Goal: Task Accomplishment & Management: Manage account settings

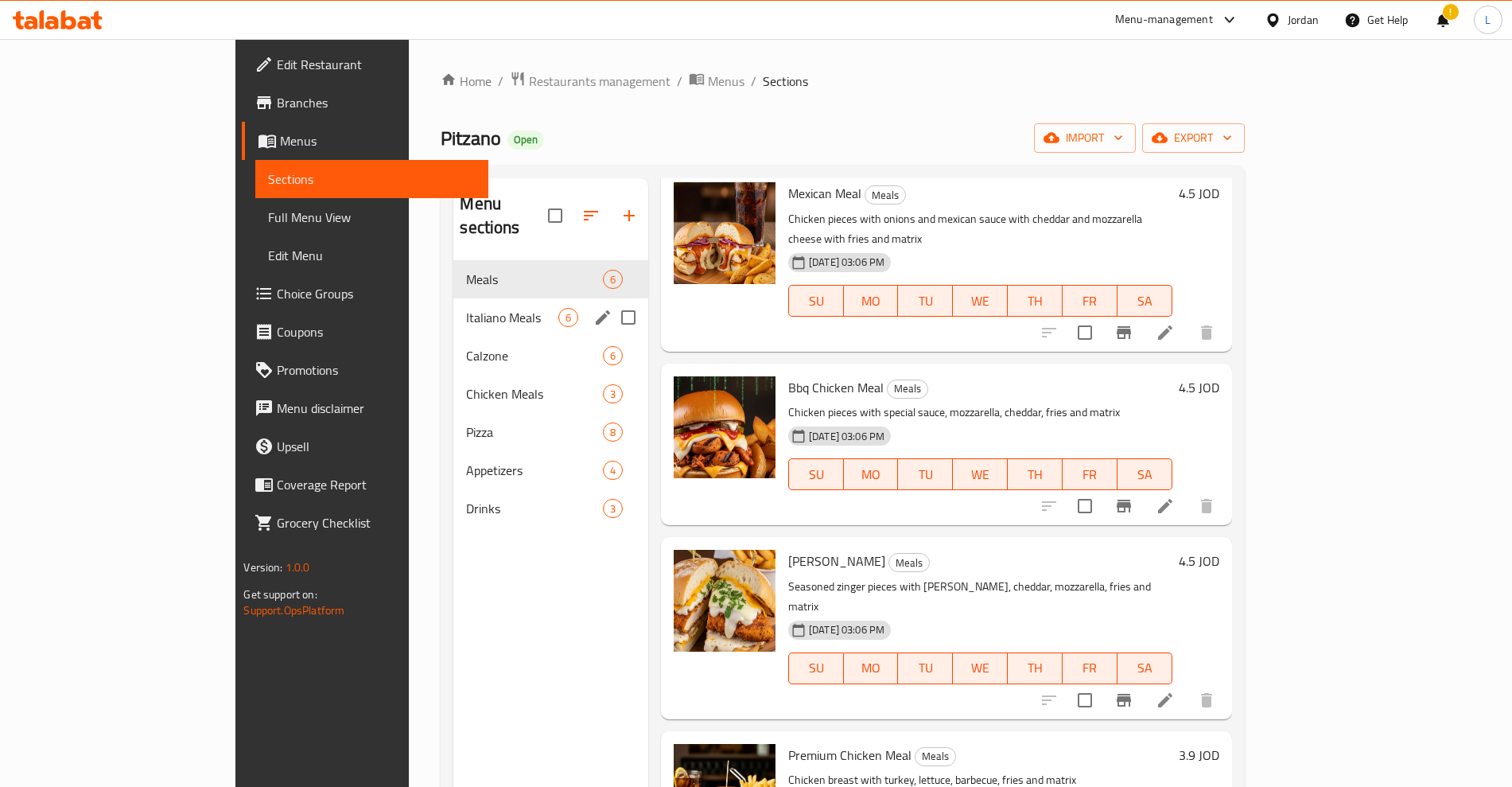
scroll to position [196, 0]
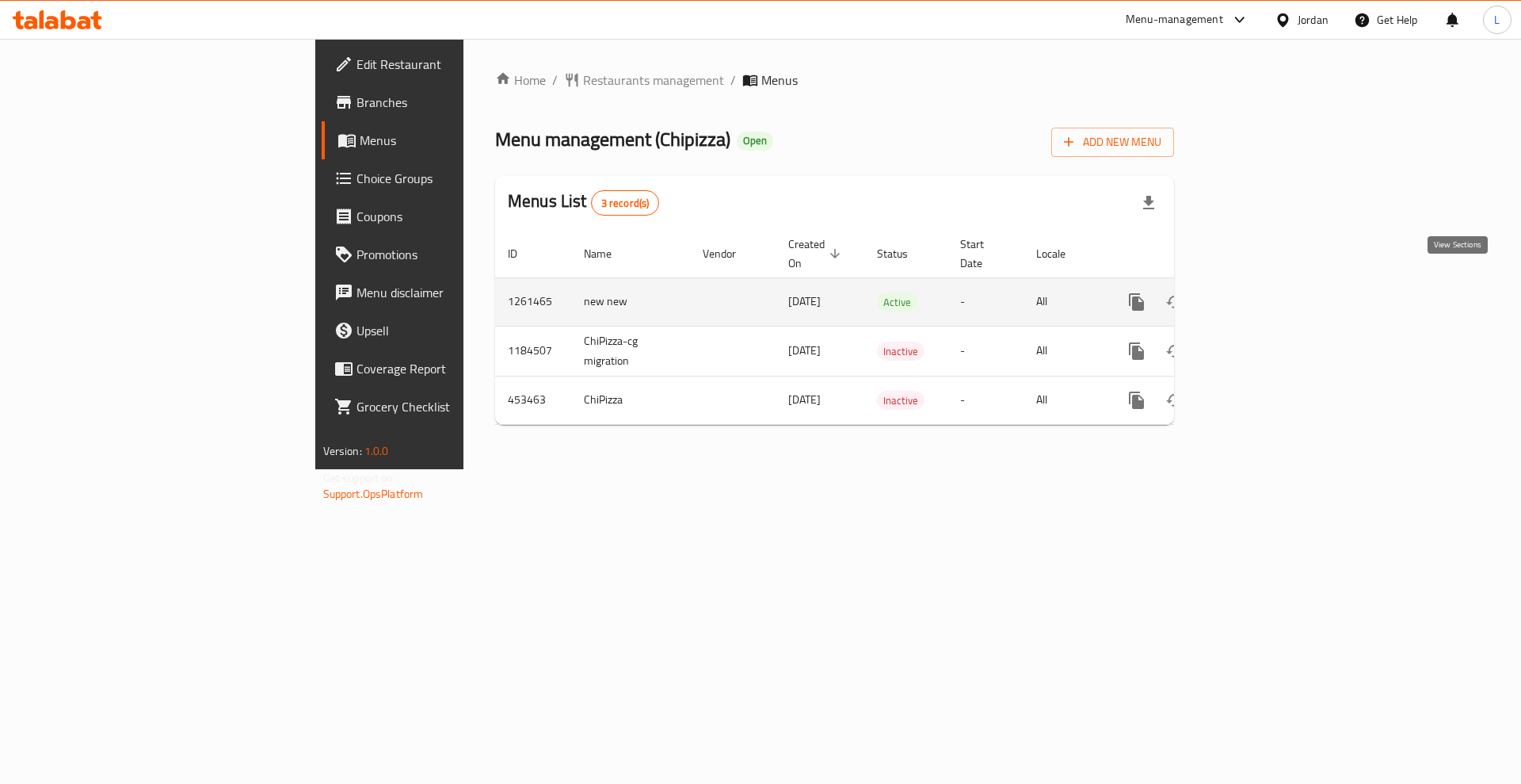
click at [1271, 287] on link "enhanced table" at bounding box center [1251, 301] width 38 height 38
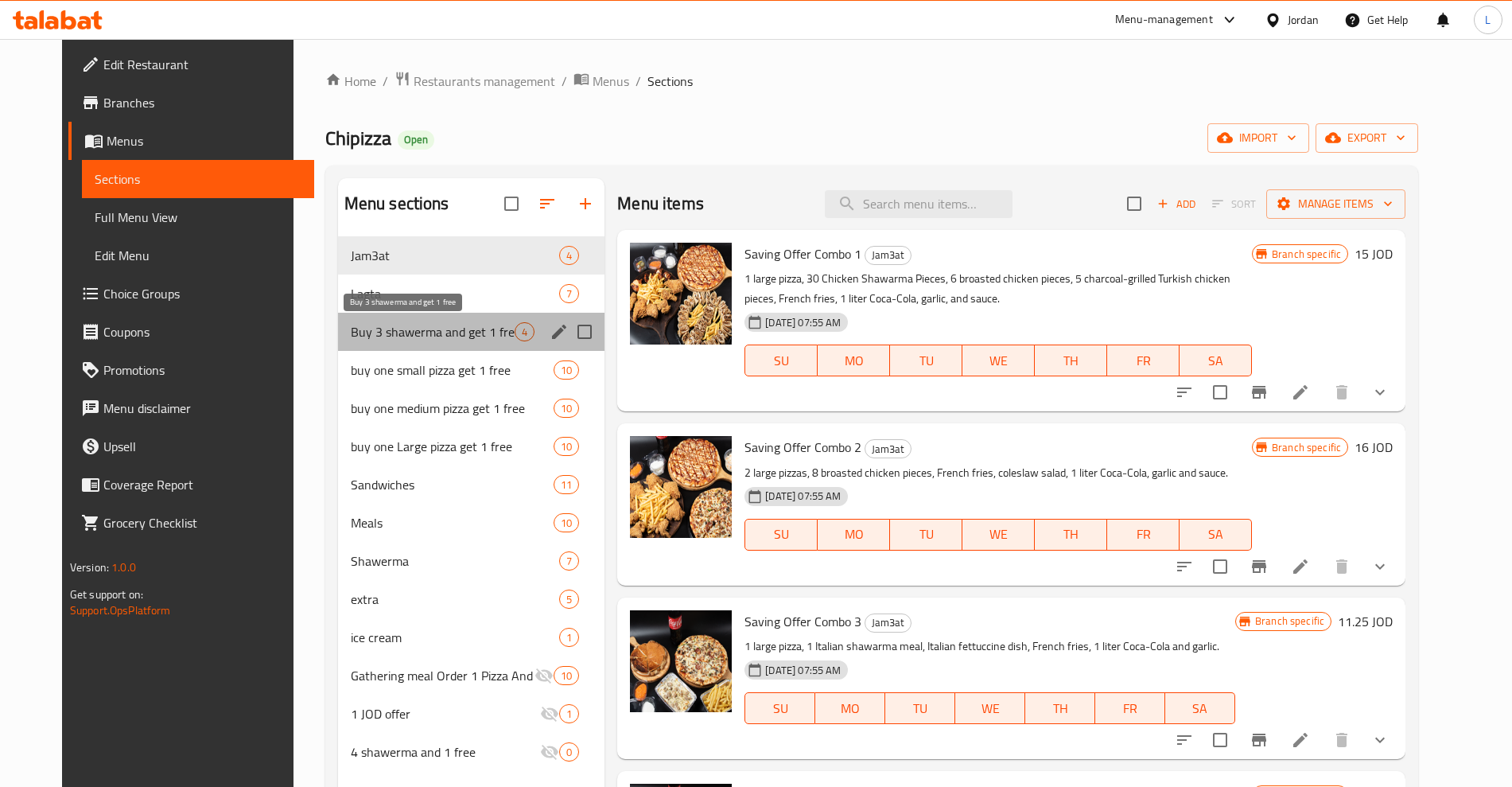
click at [370, 331] on span "Buy 3 shawerma and get 1 free" at bounding box center [432, 331] width 164 height 19
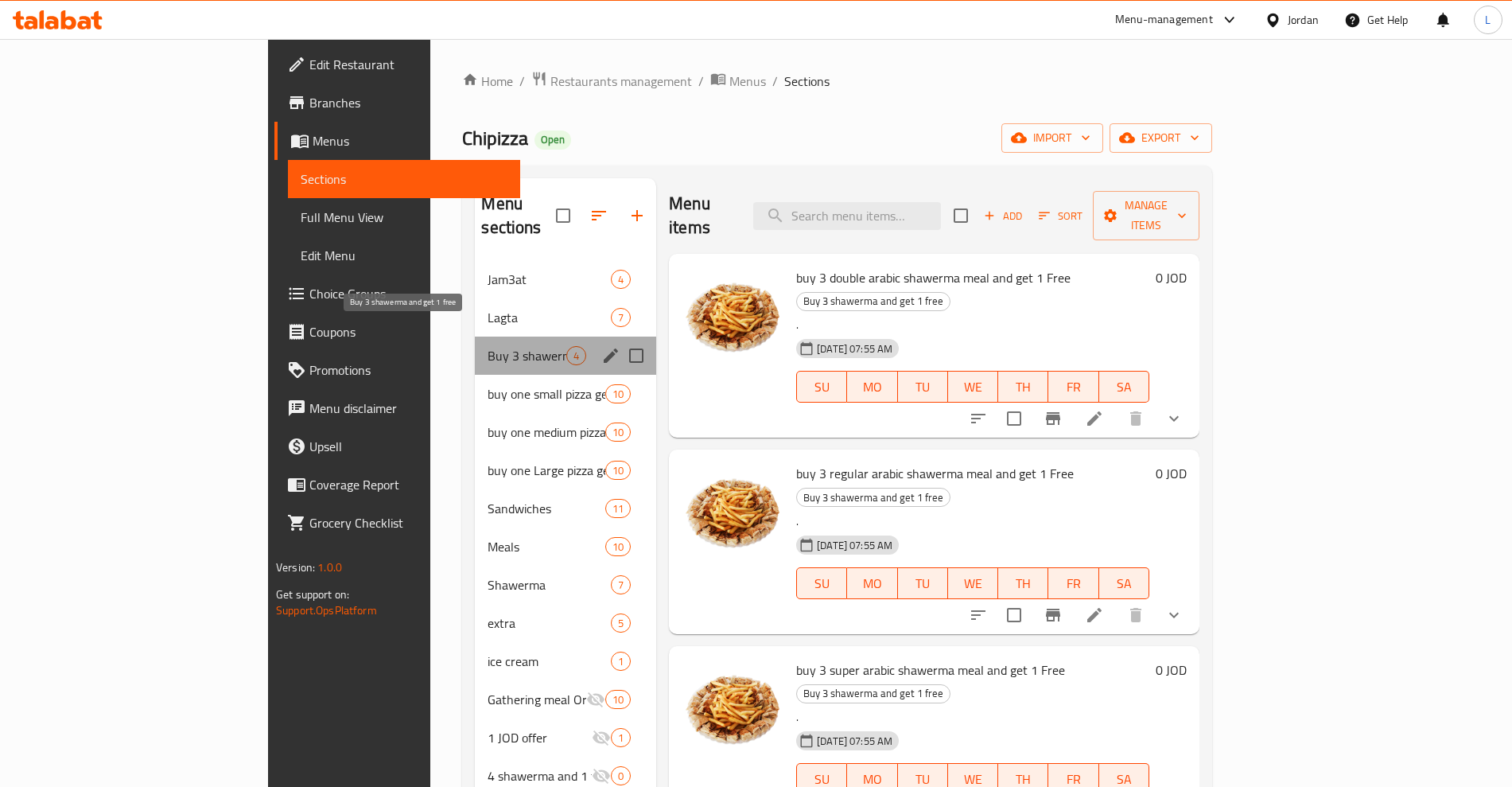
click at [488, 346] on span "Buy 3 shawerma and get 1 free" at bounding box center [527, 355] width 79 height 19
drag, startPoint x: 481, startPoint y: 331, endPoint x: 312, endPoint y: 333, distance: 169.0
click at [488, 346] on span "Buy 3 shawerma and get 1 free" at bounding box center [527, 355] width 79 height 19
drag, startPoint x: 305, startPoint y: 331, endPoint x: 384, endPoint y: 340, distance: 79.5
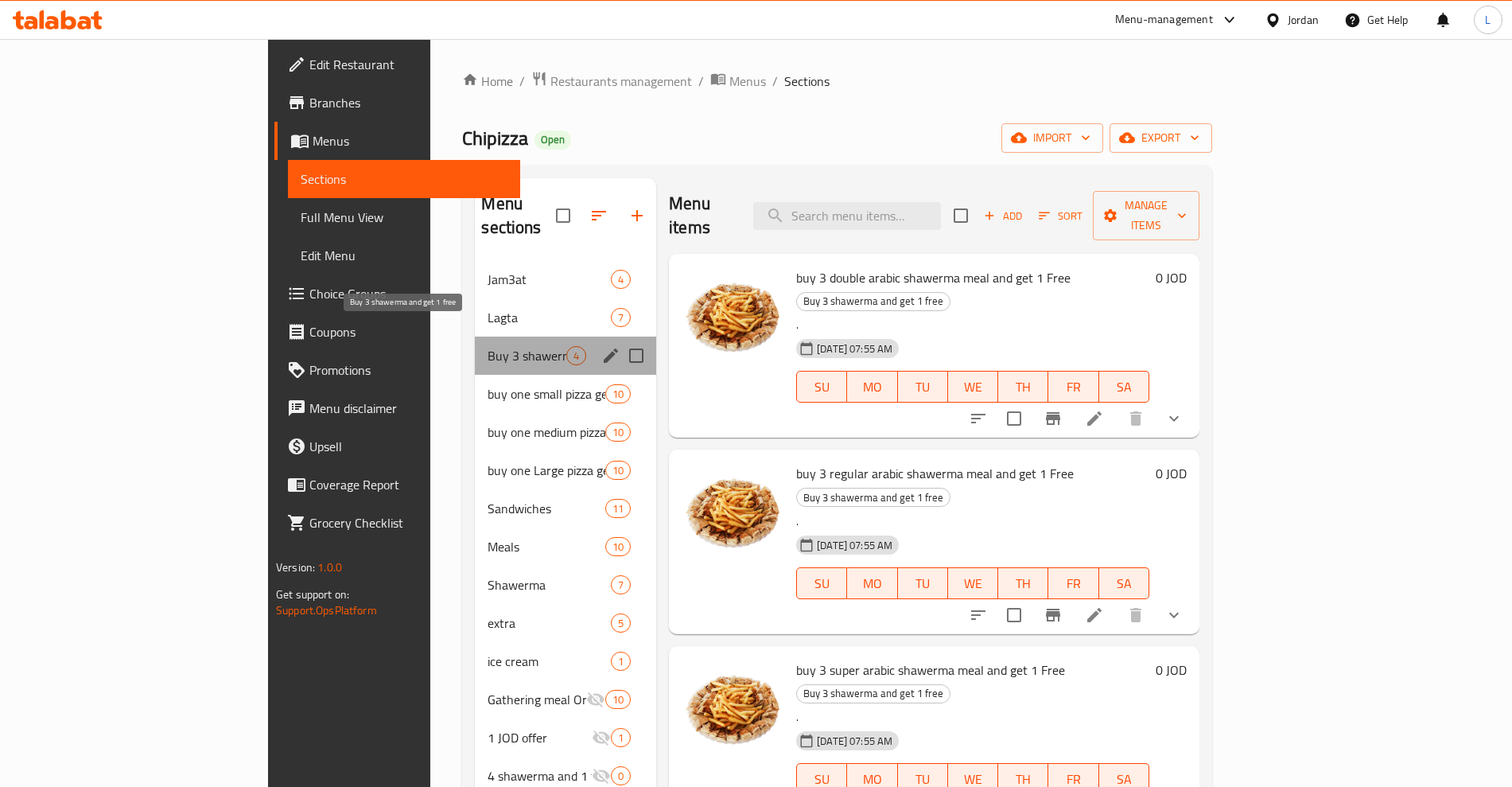
click at [475, 340] on div "Buy 3 shawerma and get 1 free 4" at bounding box center [565, 356] width 181 height 38
click at [488, 346] on span "Buy 3 shawerma and get 1 free" at bounding box center [527, 355] width 79 height 19
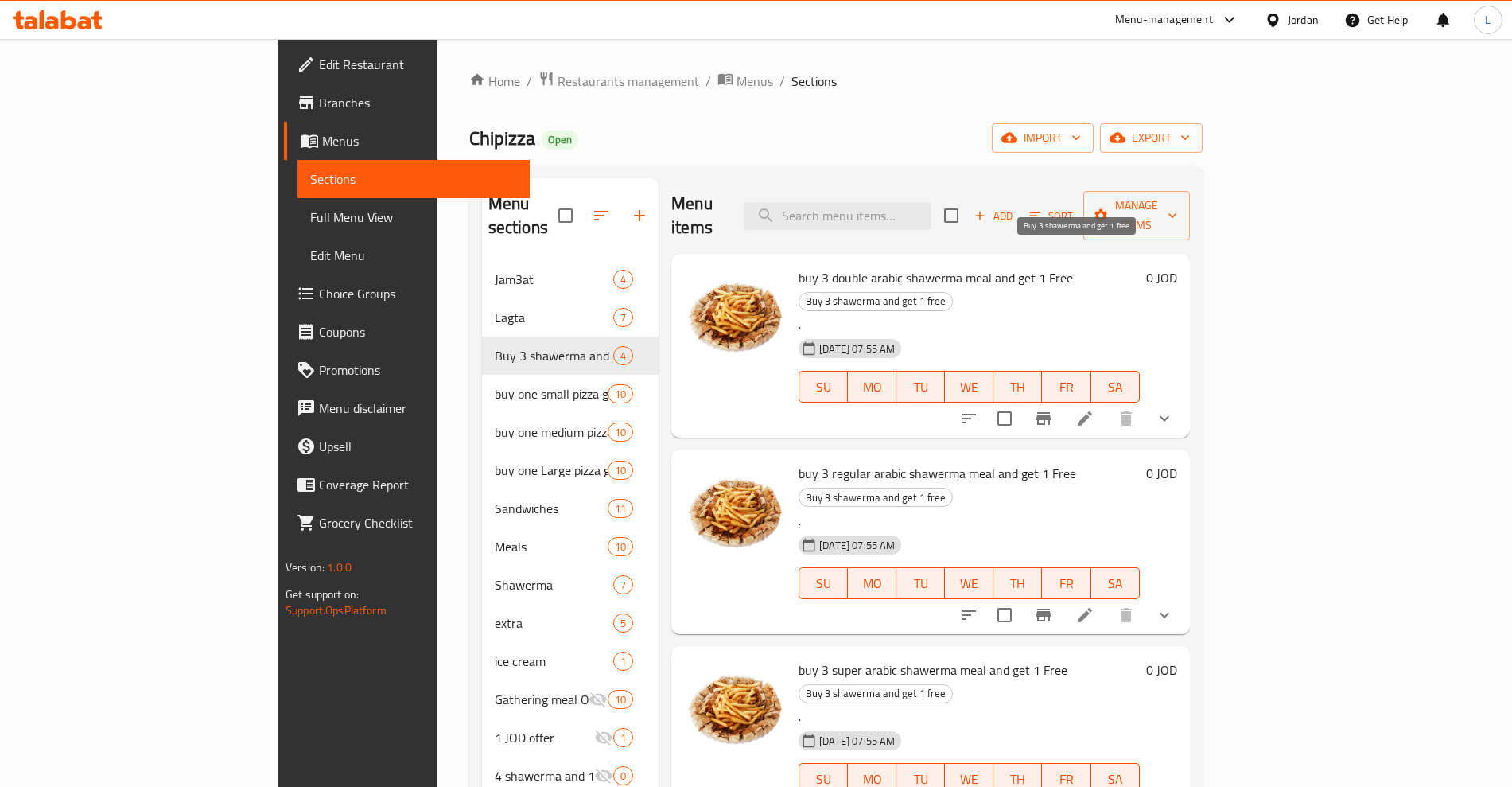
click at [953, 292] on span "Buy 3 shawerma and get 1 free" at bounding box center [876, 300] width 153 height 19
copy span "Buy 3 shawerma and get 1 free"
click at [1203, 428] on div "Menu sections Jam3at 4 Lagta 7 Buy 3 shawerma and get 1 free 4 buy one small pi…" at bounding box center [835, 571] width 734 height 813
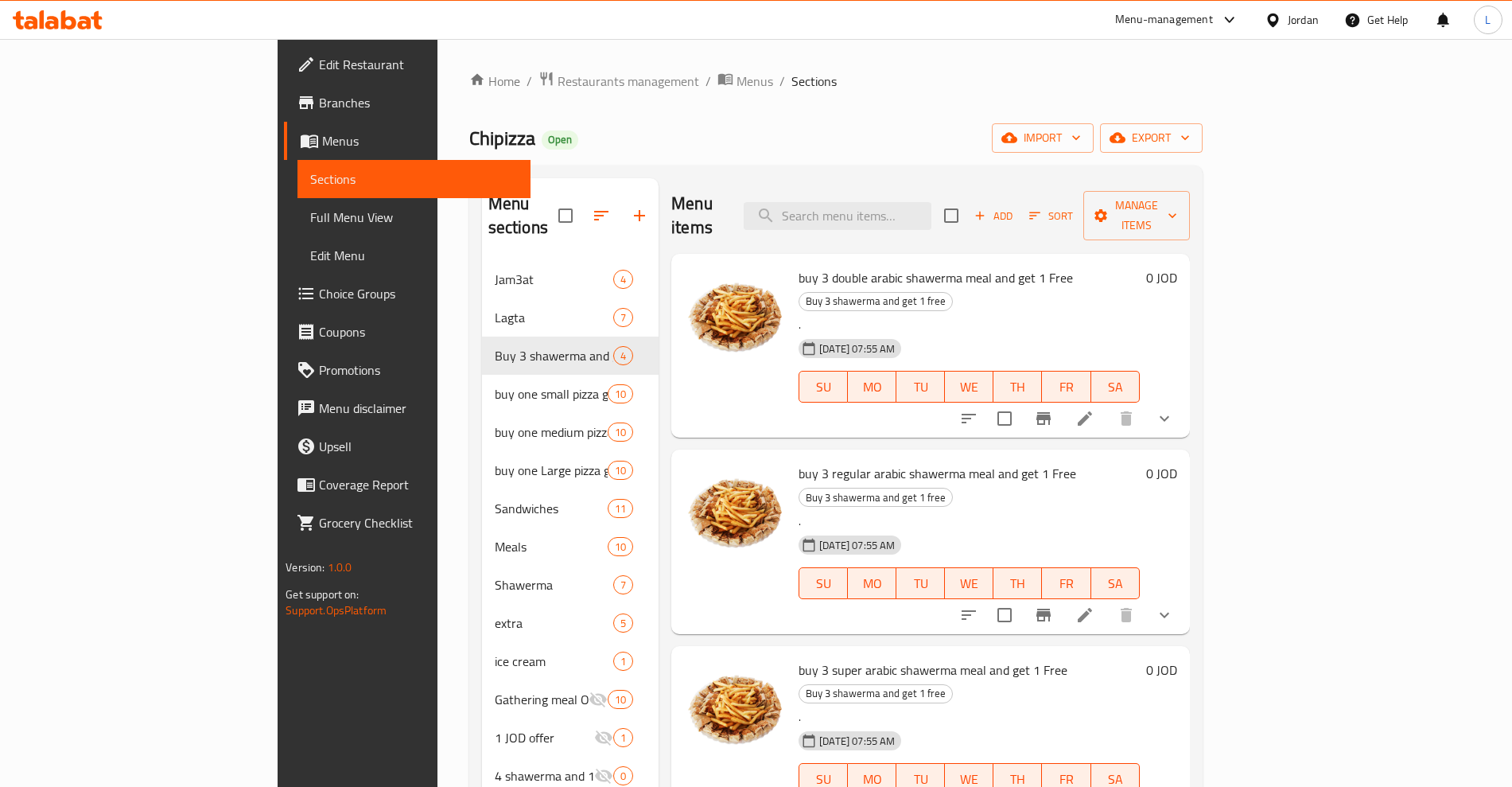
click at [1189, 375] on div "buy 3 double arabic shawerma meal and get 1 Free Buy 3 shawerma and get 1 free …" at bounding box center [931, 346] width 518 height 184
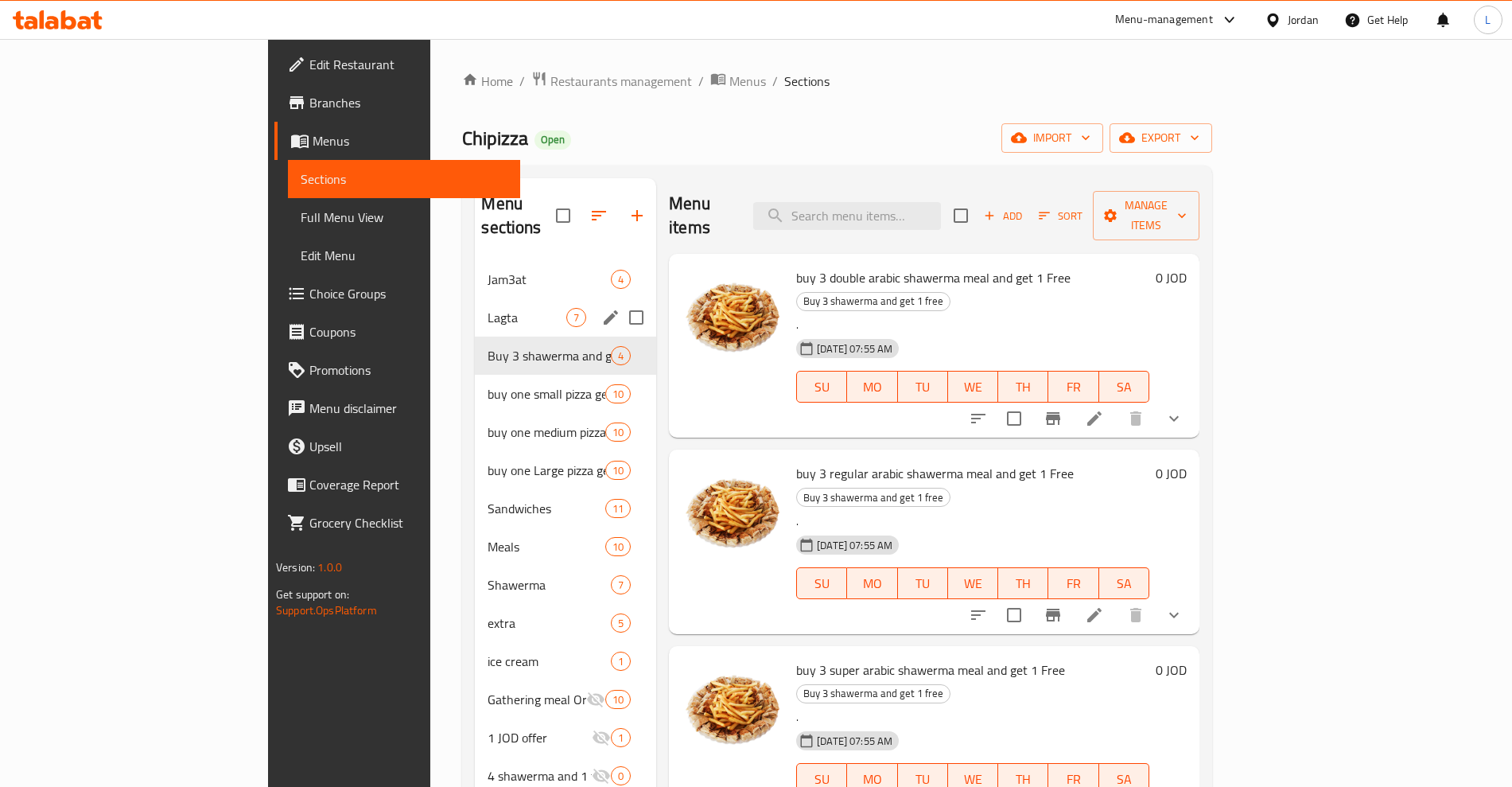
click at [488, 308] on span "Lagta" at bounding box center [527, 317] width 79 height 19
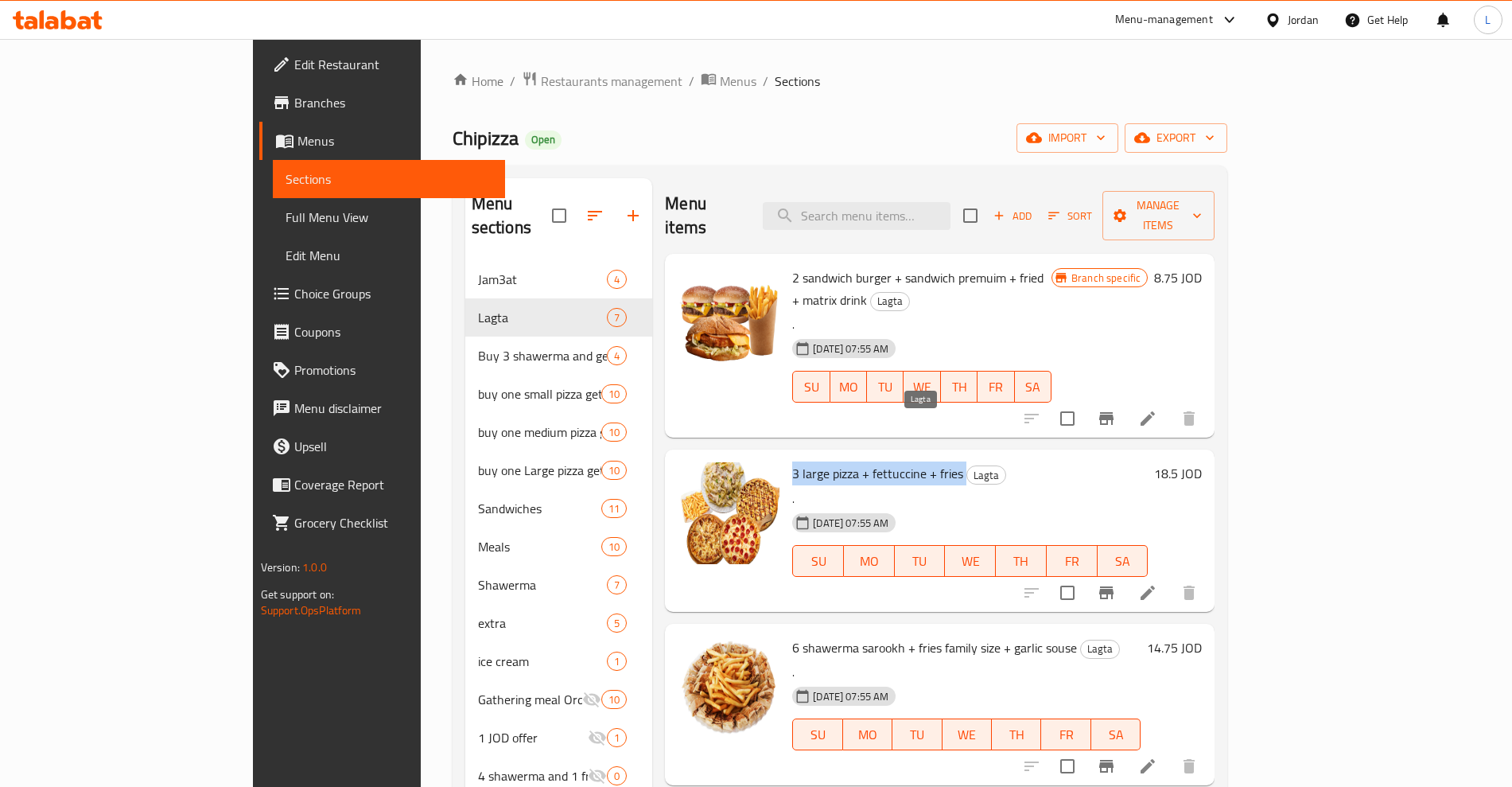
drag, startPoint x: 729, startPoint y: 430, endPoint x: 901, endPoint y: 428, distance: 172.0
click at [901, 456] on div "3 large pizza + fettuccine + fries Lagta . 15-10-2024 07:55 AM SU MO TU WE TH F…" at bounding box center [970, 530] width 368 height 149
copy h6 "3 large pizza + fettuccine + fries"
click at [1260, 443] on div "Home / Restaurants management / Menus / Sections Chipizza Open import export Me…" at bounding box center [840, 524] width 839 height 970
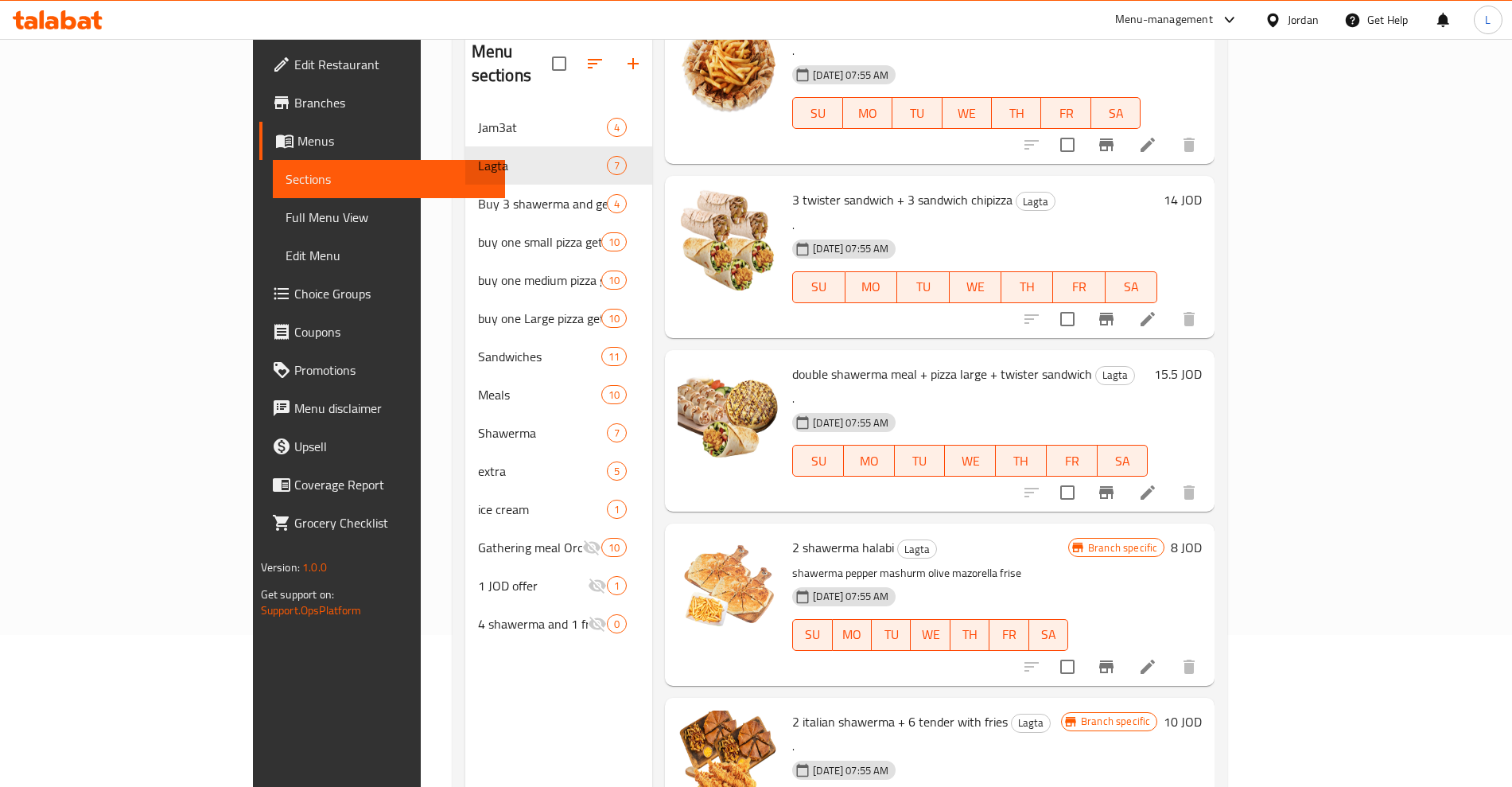
scroll to position [223, 0]
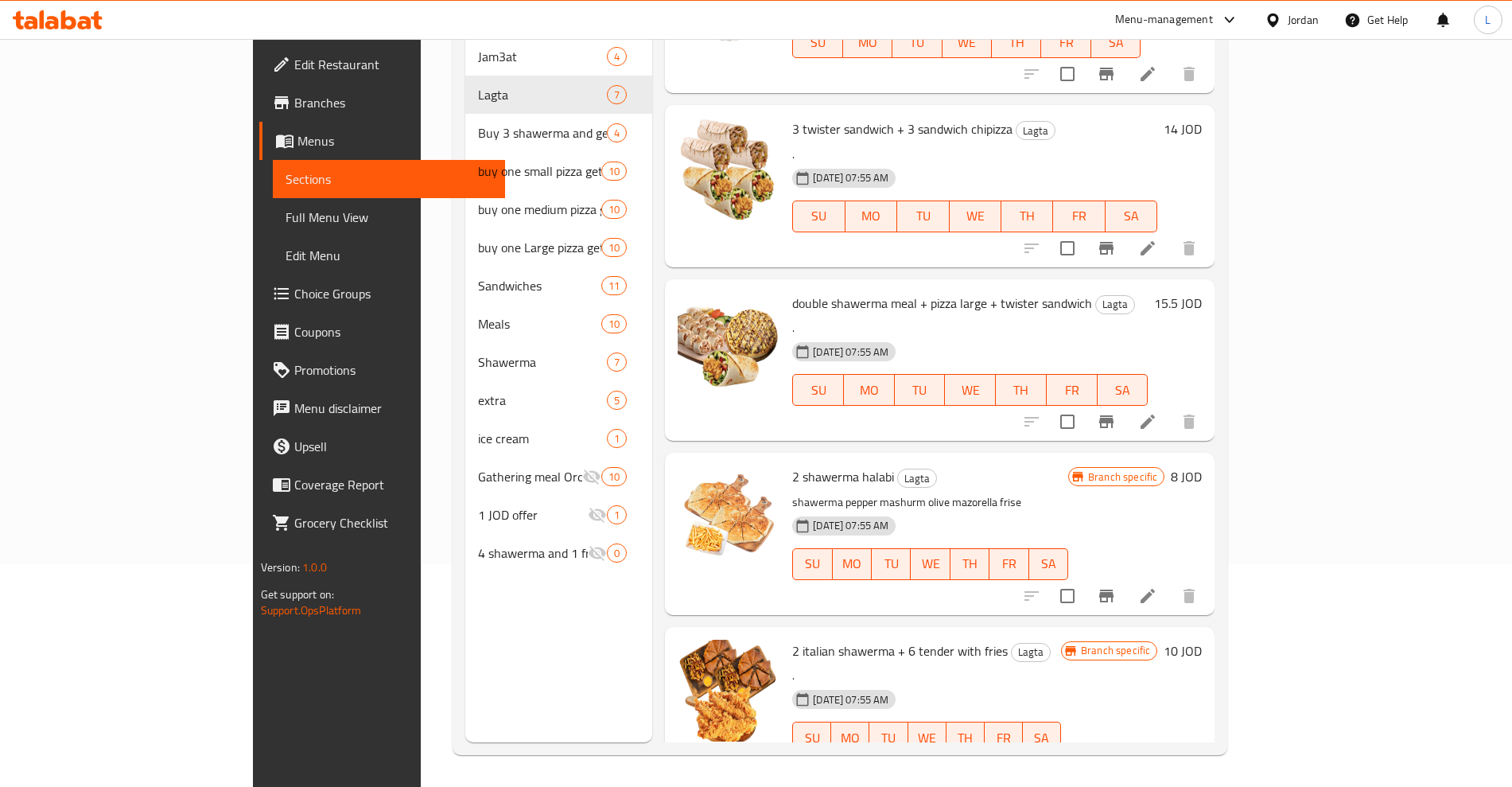
drag, startPoint x: 766, startPoint y: 605, endPoint x: 944, endPoint y: 609, distance: 178.0
click at [944, 633] on div "2 italian shawerma + 6 tender with fries Lagta . 15-10-2024 07:55 AM SU MO TU W…" at bounding box center [927, 707] width 282 height 149
copy span "2 italian shawerma + 6 tender with fries"
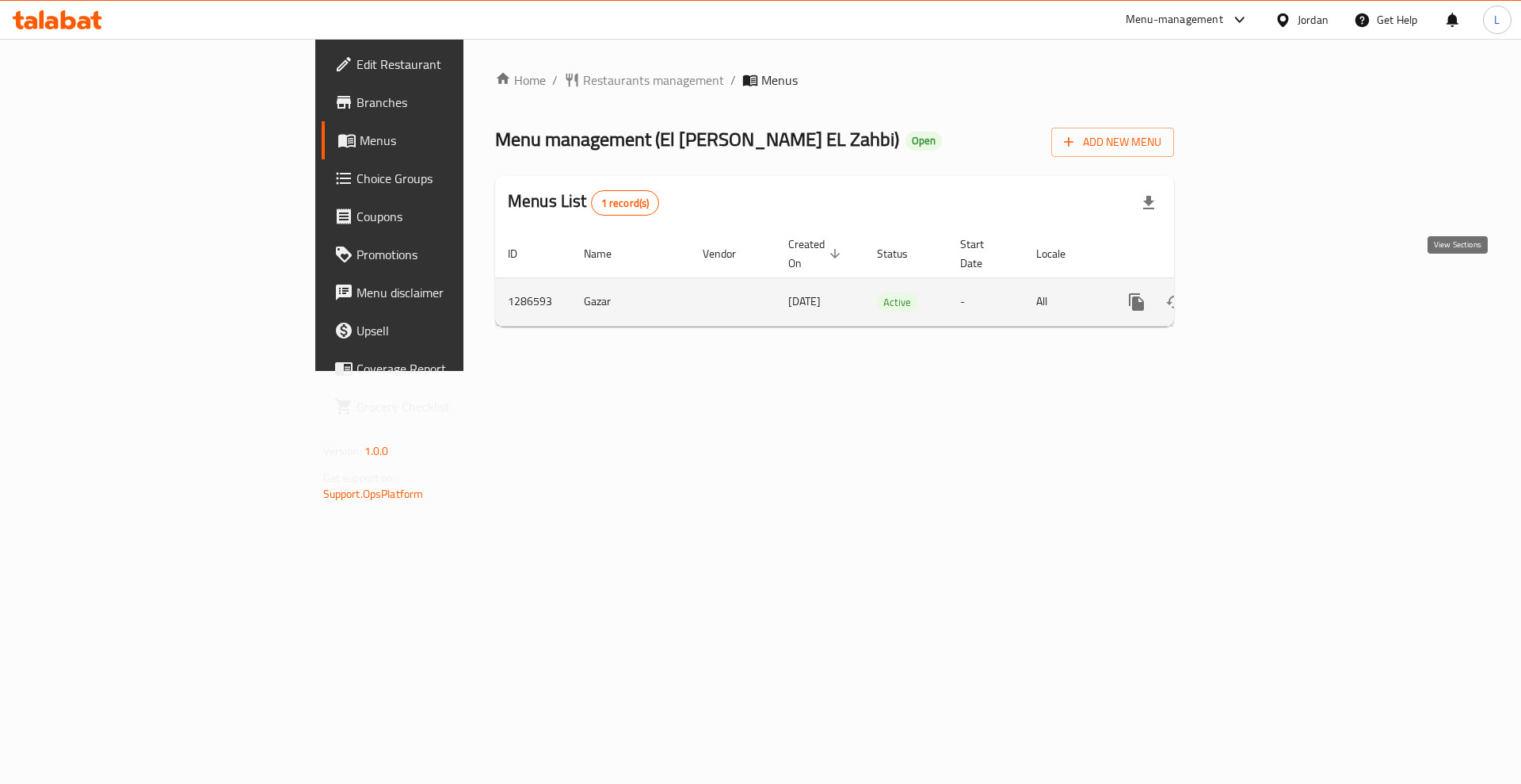
click at [1261, 292] on icon "enhanced table" at bounding box center [1250, 301] width 19 height 19
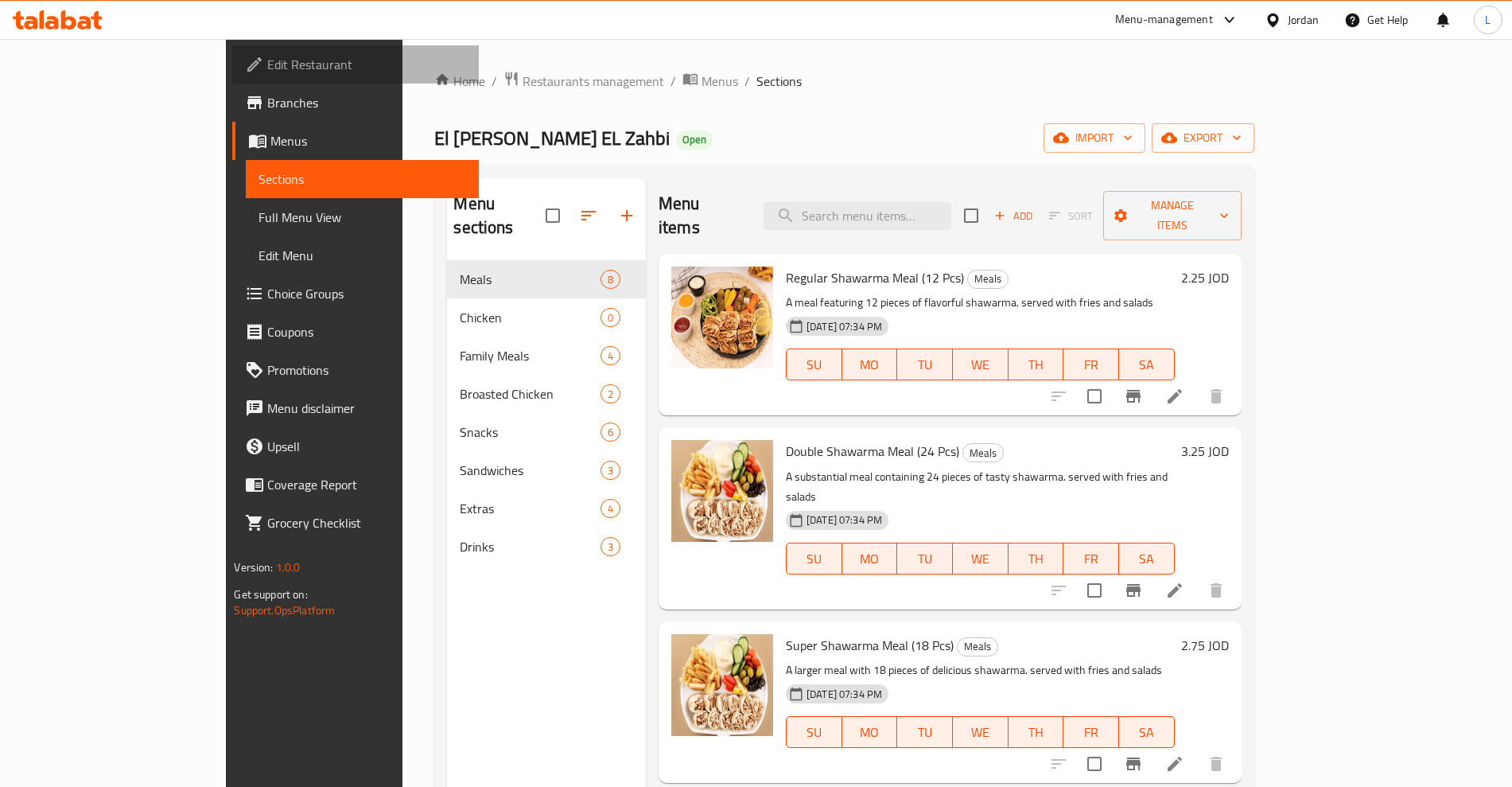
click at [267, 67] on span "Edit Restaurant" at bounding box center [365, 64] width 198 height 19
